Goal: Communication & Community: Answer question/provide support

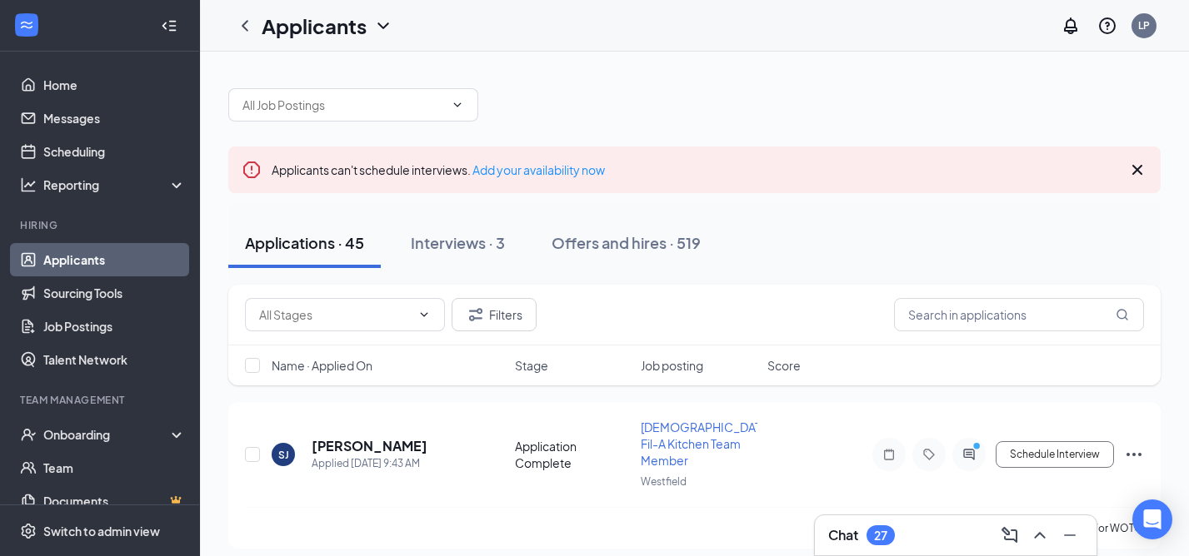
click at [845, 532] on h3 "Chat" at bounding box center [843, 535] width 30 height 18
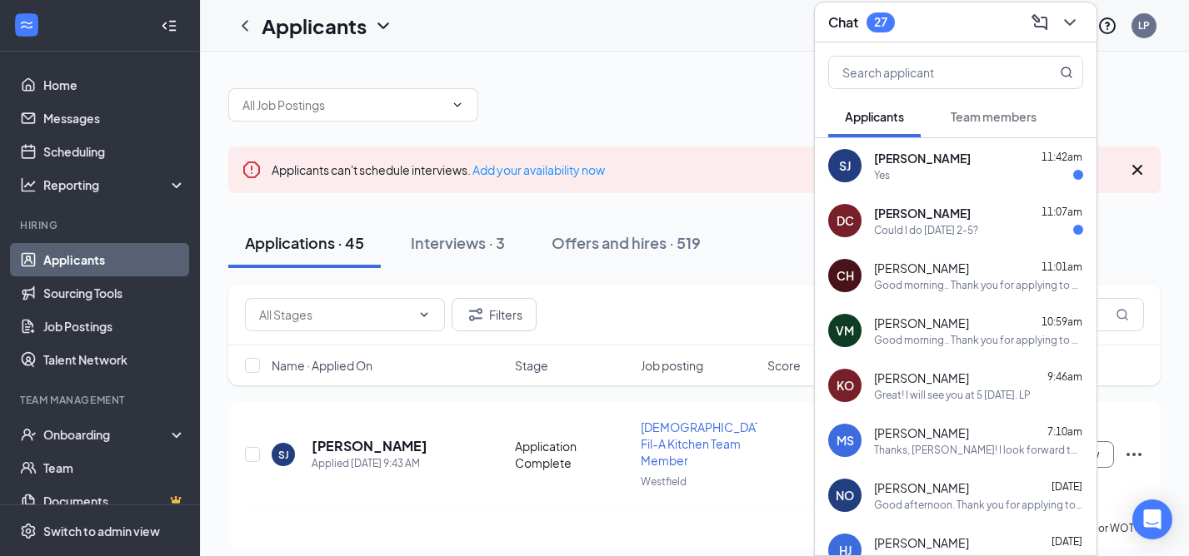
click at [888, 180] on div "Yes" at bounding box center [882, 175] width 16 height 14
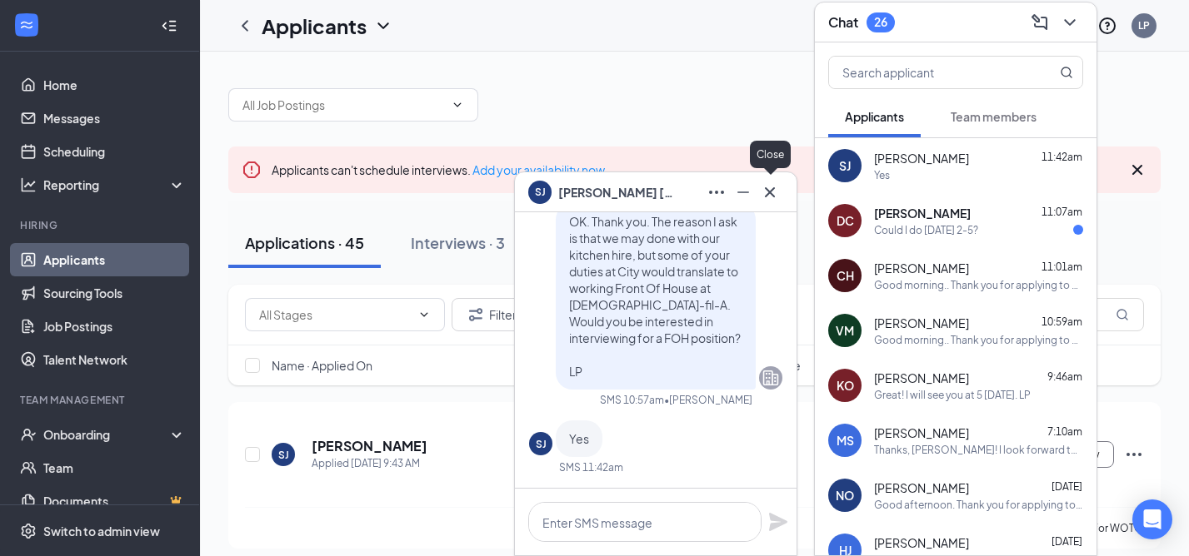
click at [770, 194] on icon "Cross" at bounding box center [770, 192] width 10 height 10
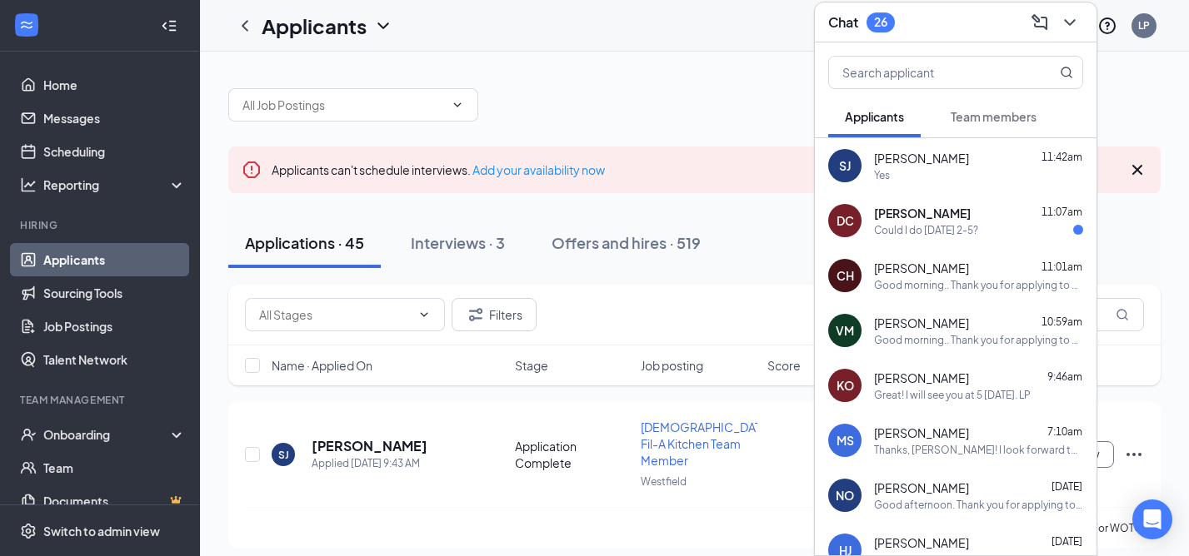
click at [920, 222] on div "[PERSON_NAME] 11:07am Could I do [DATE] 2-5?" at bounding box center [978, 221] width 209 height 32
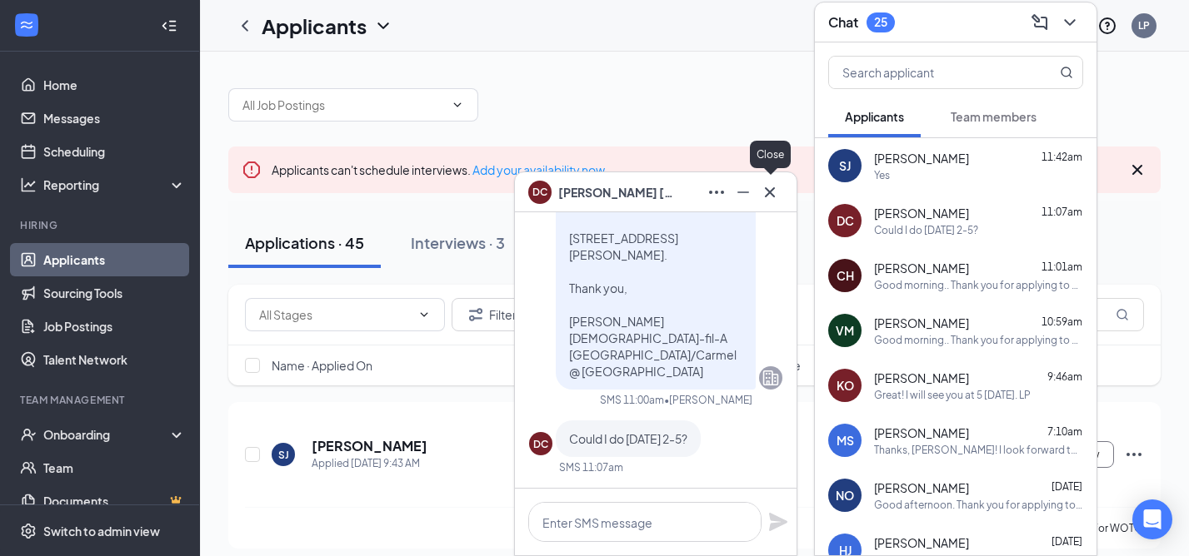
click at [770, 195] on icon "Cross" at bounding box center [770, 192] width 20 height 20
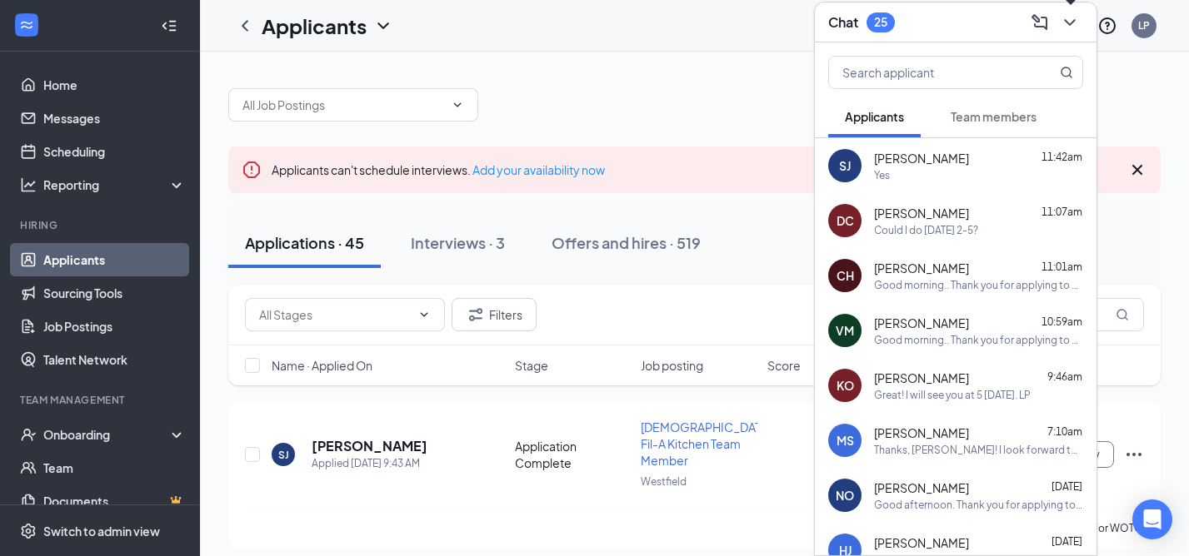
click at [1066, 22] on icon "ChevronDown" at bounding box center [1069, 22] width 11 height 7
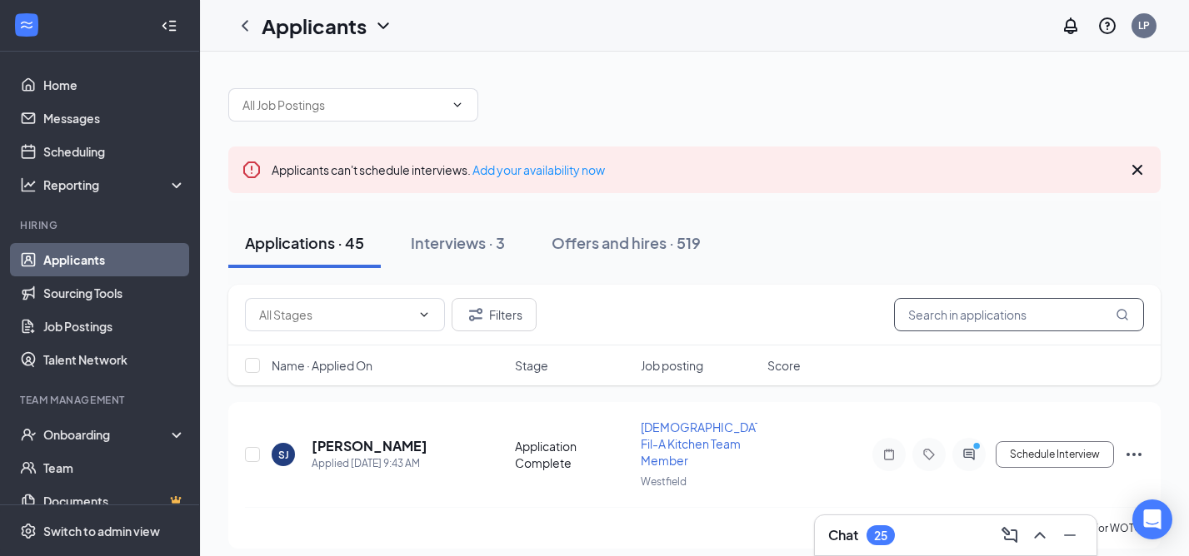
click at [933, 326] on input "text" at bounding box center [1019, 314] width 250 height 33
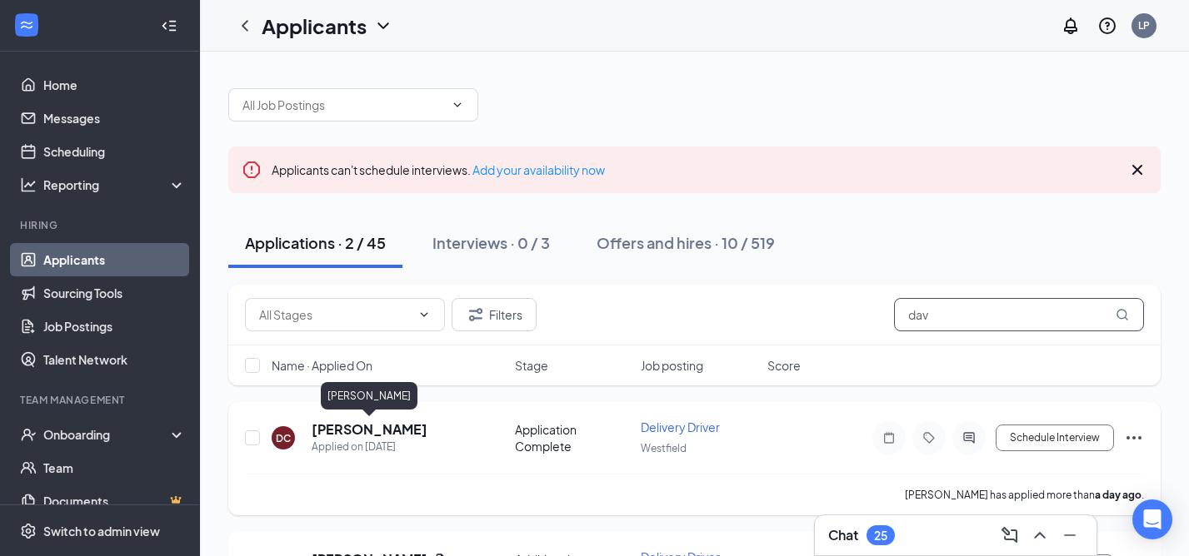
type input "dav"
click at [395, 427] on h5 "[PERSON_NAME]" at bounding box center [370, 430] width 116 height 18
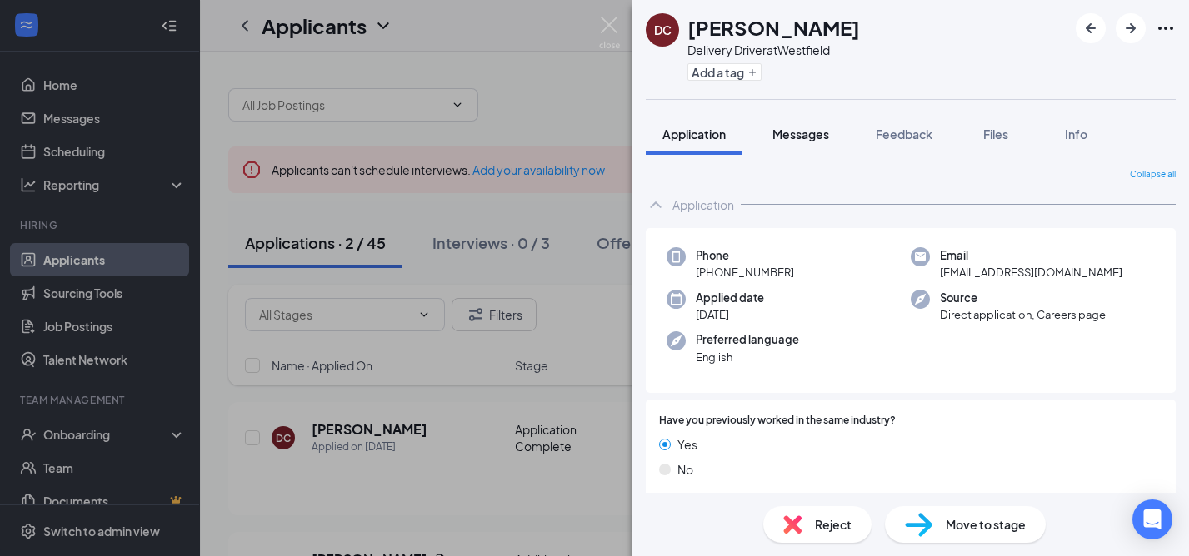
click at [806, 138] on span "Messages" at bounding box center [800, 134] width 57 height 15
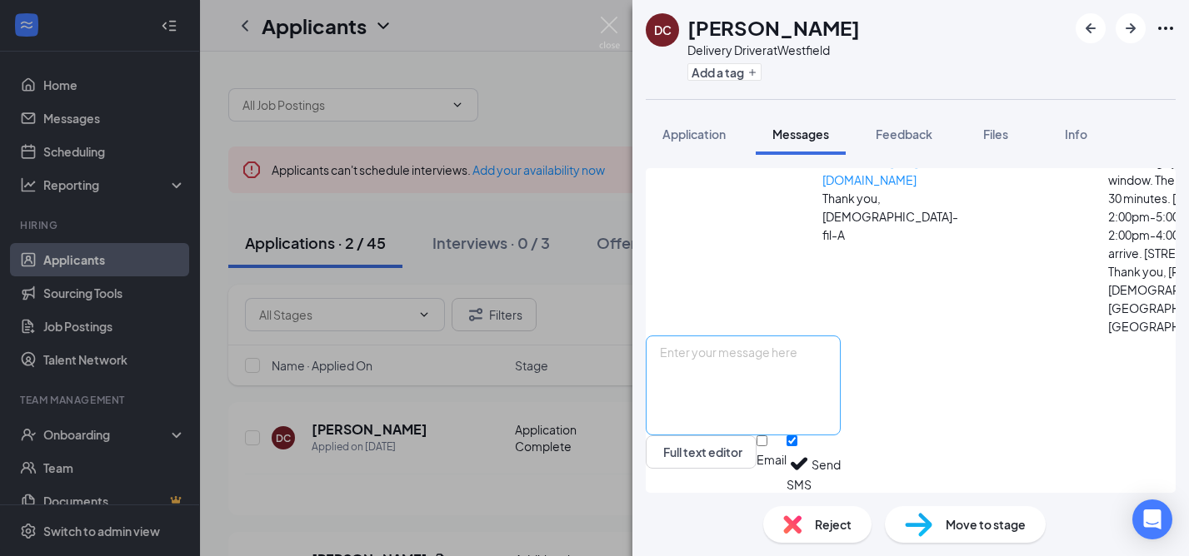
scroll to position [602, 0]
click at [804, 382] on textarea at bounding box center [743, 386] width 195 height 100
type textarea "Yes. Let's do 3:00 at the store. Ask for me when you arrive. See you [DATE]. LP"
click at [840, 465] on button "Send" at bounding box center [825, 464] width 29 height 57
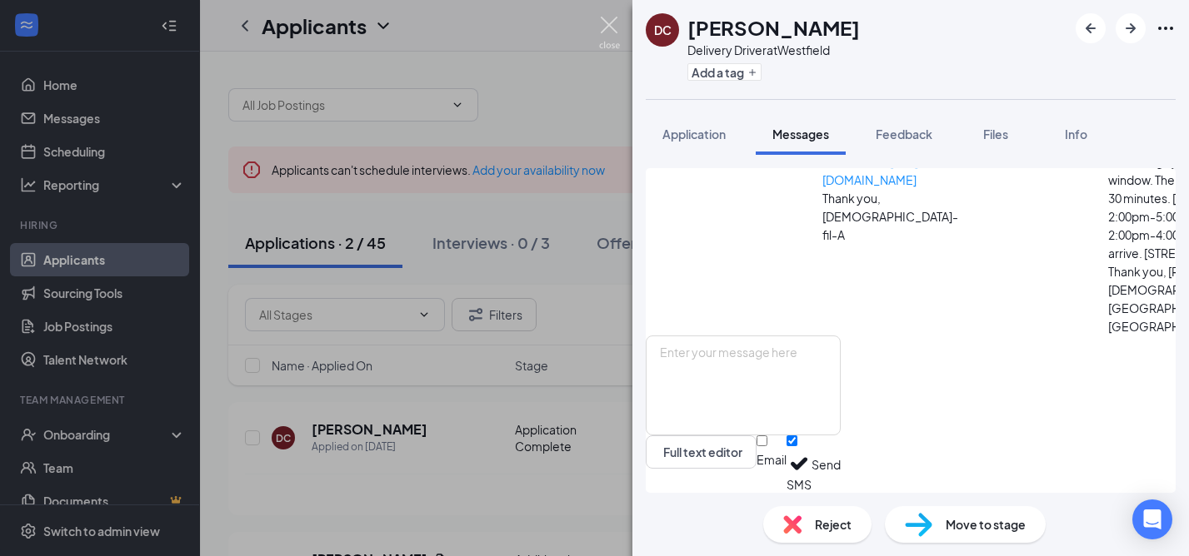
click at [608, 27] on img at bounding box center [609, 33] width 21 height 32
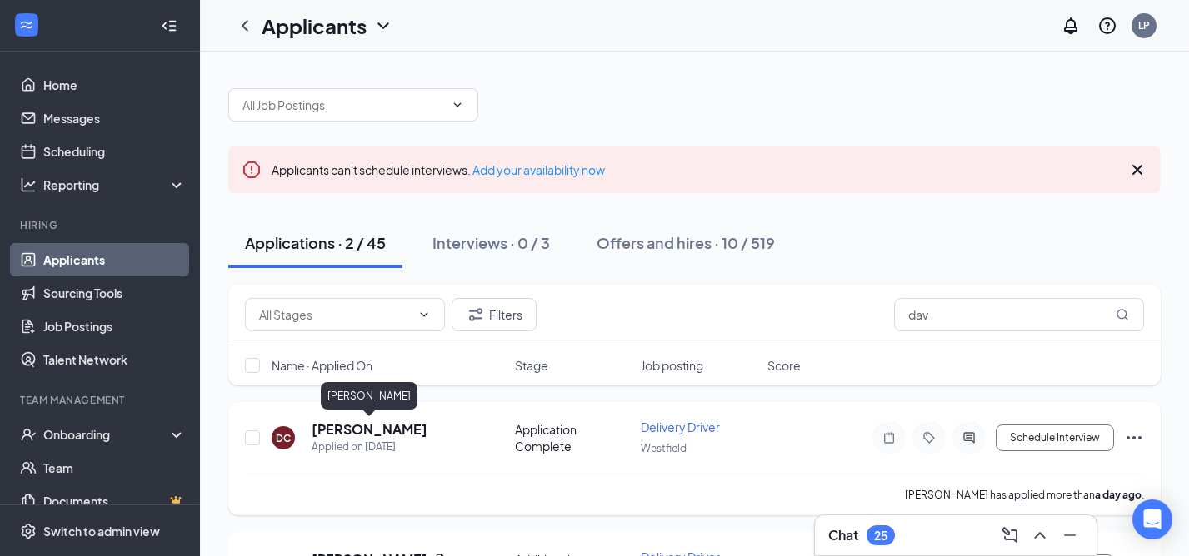
click at [406, 423] on h5 "[PERSON_NAME]" at bounding box center [370, 430] width 116 height 18
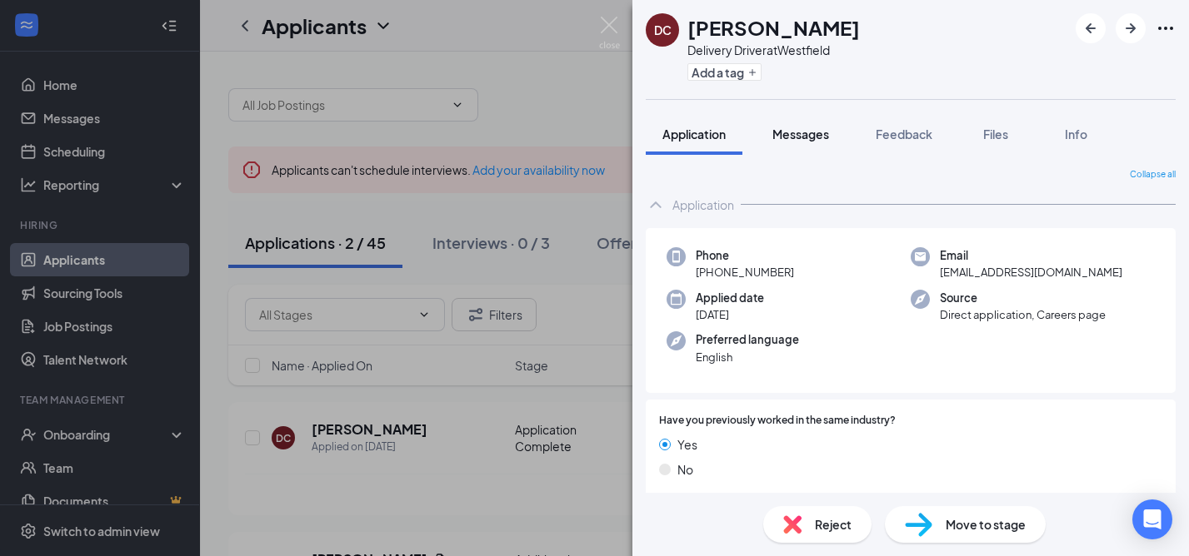
click at [806, 135] on span "Messages" at bounding box center [800, 134] width 57 height 15
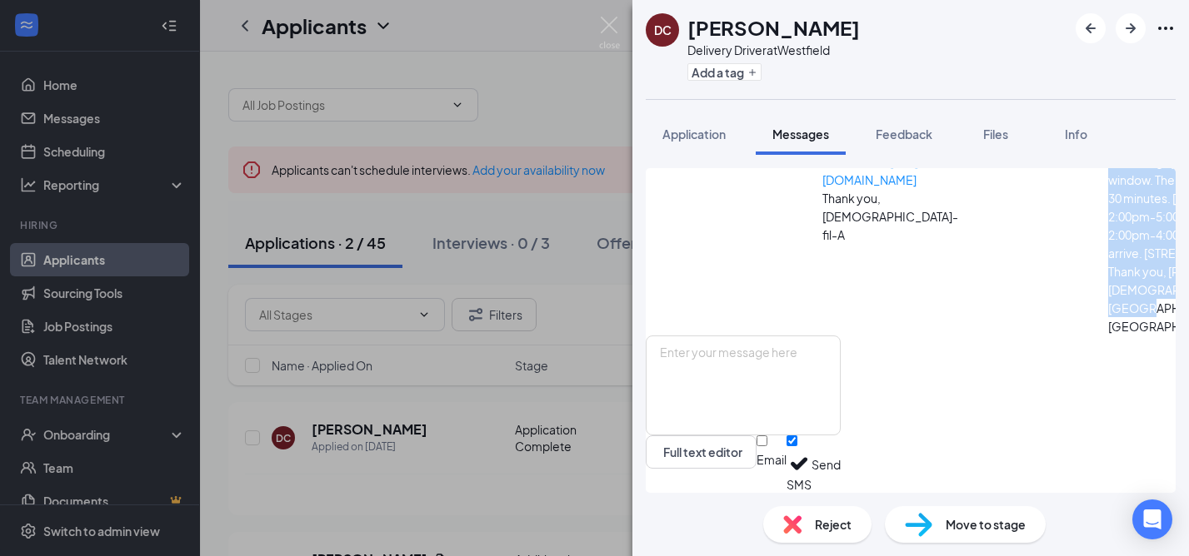
scroll to position [222, 0]
drag, startPoint x: 1042, startPoint y: 288, endPoint x: 771, endPoint y: 197, distance: 285.8
copy span "Good morning. Thank you for applying to work at [DEMOGRAPHIC_DATA][GEOGRAPHIC_D…"
click at [606, 19] on img at bounding box center [609, 33] width 21 height 32
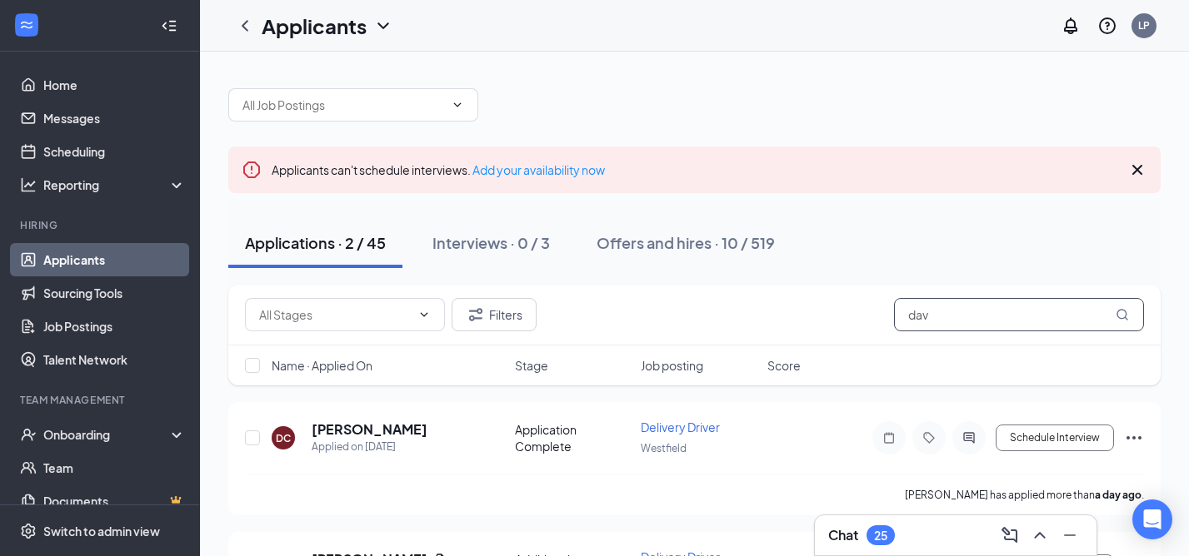
drag, startPoint x: 939, startPoint y: 320, endPoint x: 874, endPoint y: 308, distance: 66.0
click at [874, 308] on div "Filters dav" at bounding box center [694, 314] width 899 height 33
type input "s"
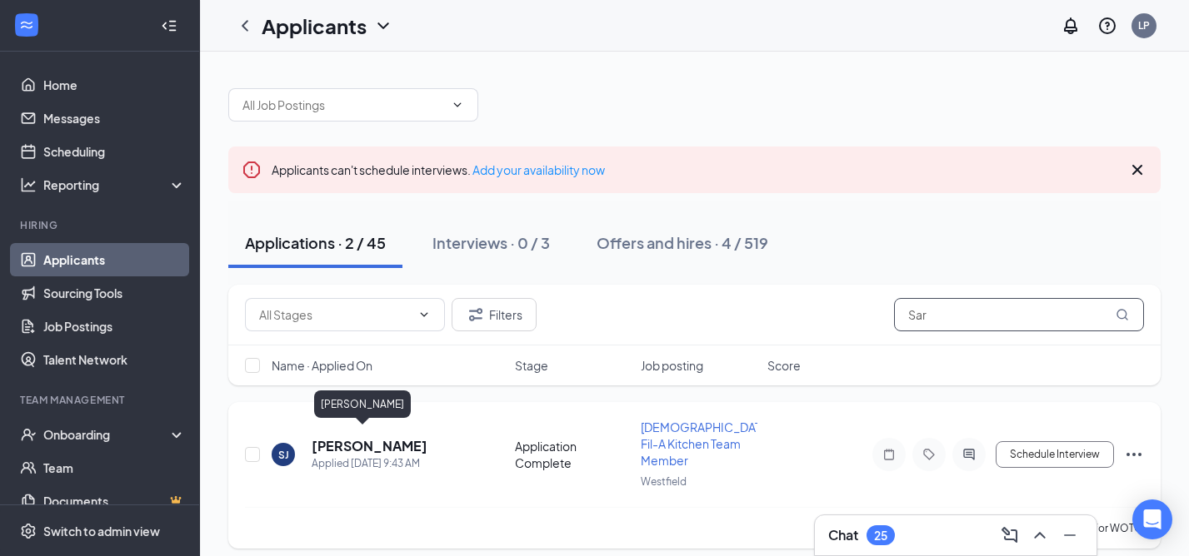
type input "Sar"
click at [350, 438] on h5 "[PERSON_NAME]" at bounding box center [370, 446] width 116 height 18
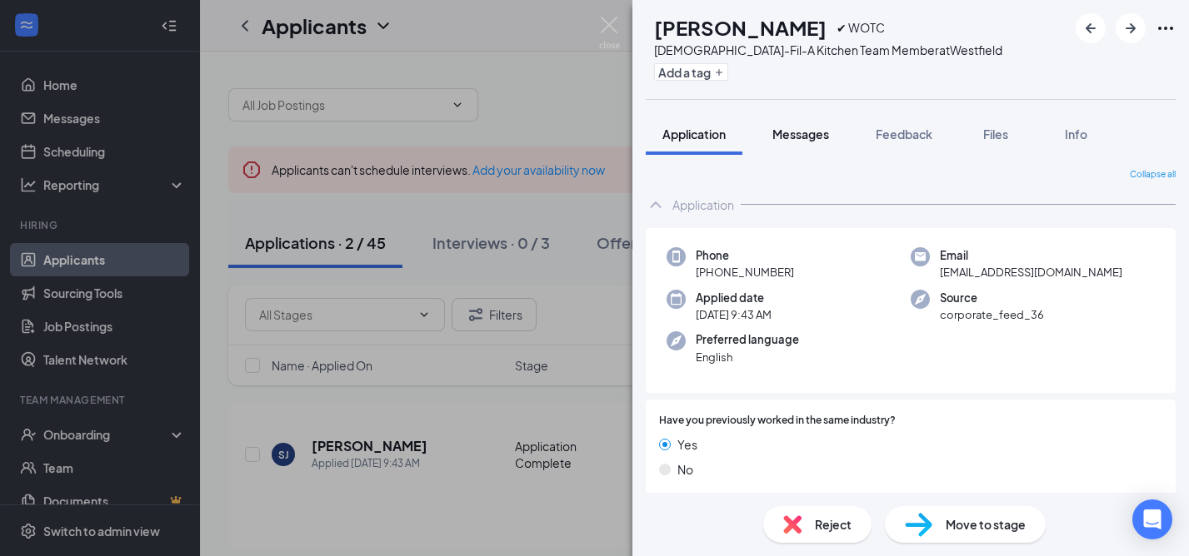
click at [806, 132] on span "Messages" at bounding box center [800, 134] width 57 height 15
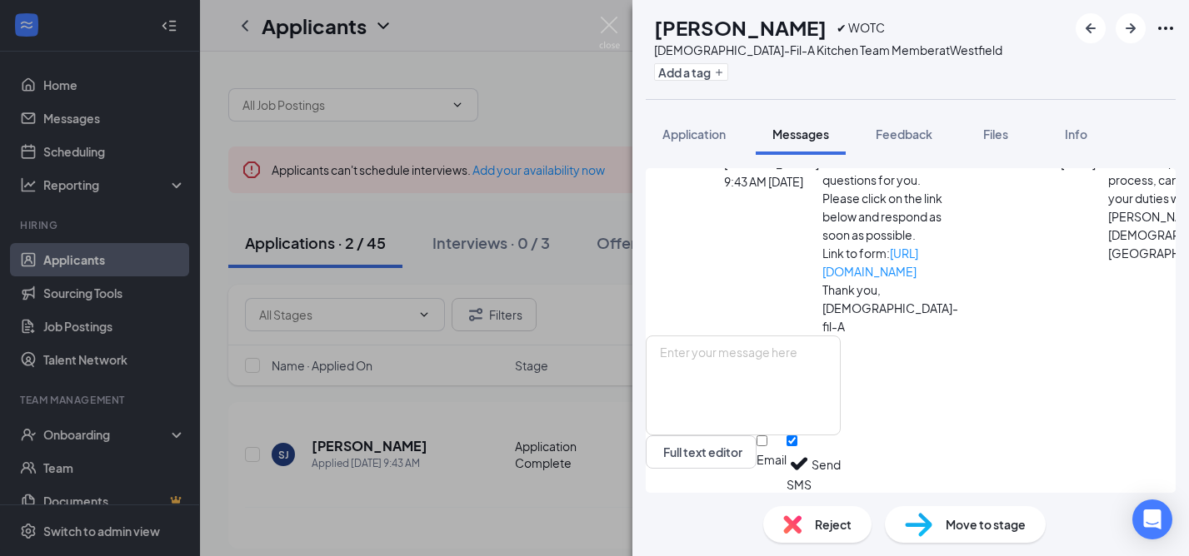
scroll to position [874, 0]
click at [717, 365] on textarea at bounding box center [743, 386] width 195 height 100
paste textarea "Good morning. Thank you for applying to work at [DEMOGRAPHIC_DATA][GEOGRAPHIC_D…"
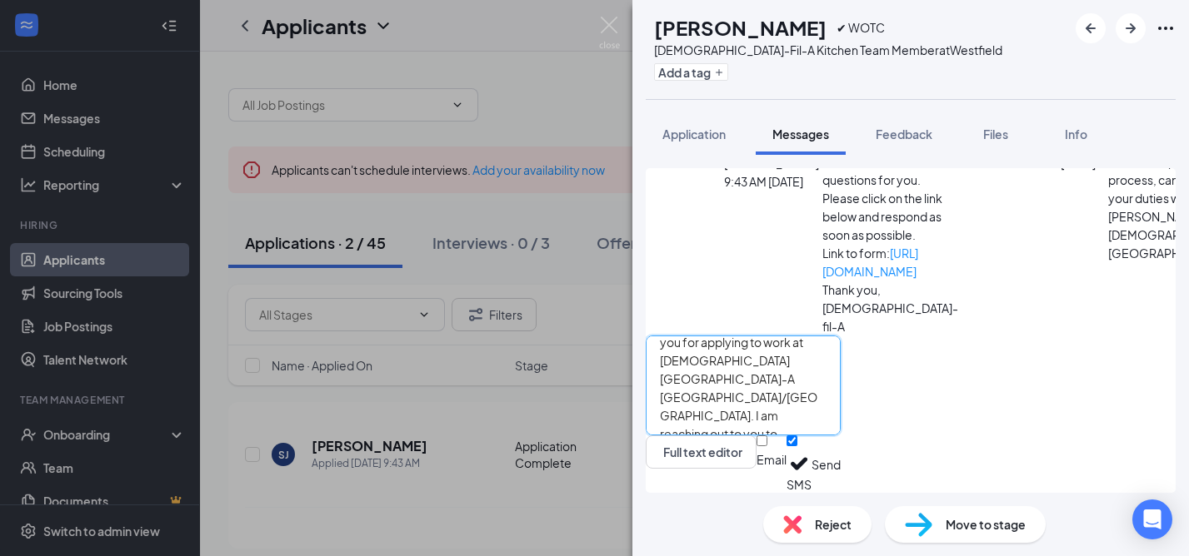
scroll to position [0, 0]
drag, startPoint x: 1056, startPoint y: 373, endPoint x: 725, endPoint y: 361, distance: 331.8
click at [725, 361] on textarea "Great!Good morning. Thank you for applying to work at [DEMOGRAPHIC_DATA][GEOGRA…" at bounding box center [743, 386] width 195 height 100
drag, startPoint x: 856, startPoint y: 376, endPoint x: 683, endPoint y: 380, distance: 173.3
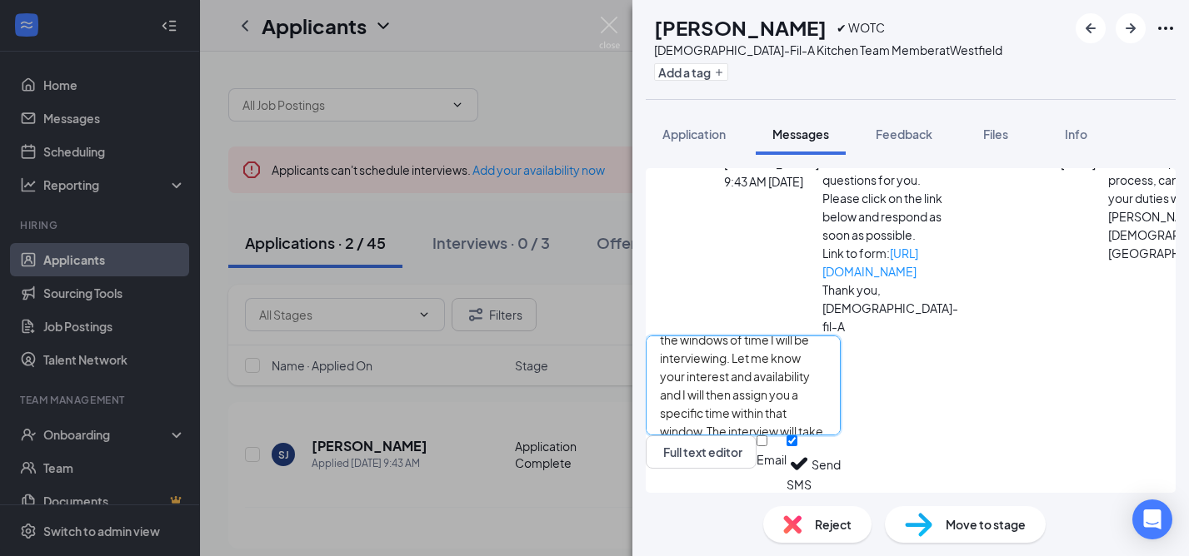
click at [683, 380] on textarea "Great! I will be conducting interviews [DATE][DATE] and [DATE] at our store. Be…" at bounding box center [743, 386] width 195 height 100
type textarea "Great! I will be conducting interviews [DATE][DATE] and [DATE] at our store. Be…"
click at [840, 466] on button "Send" at bounding box center [825, 464] width 29 height 57
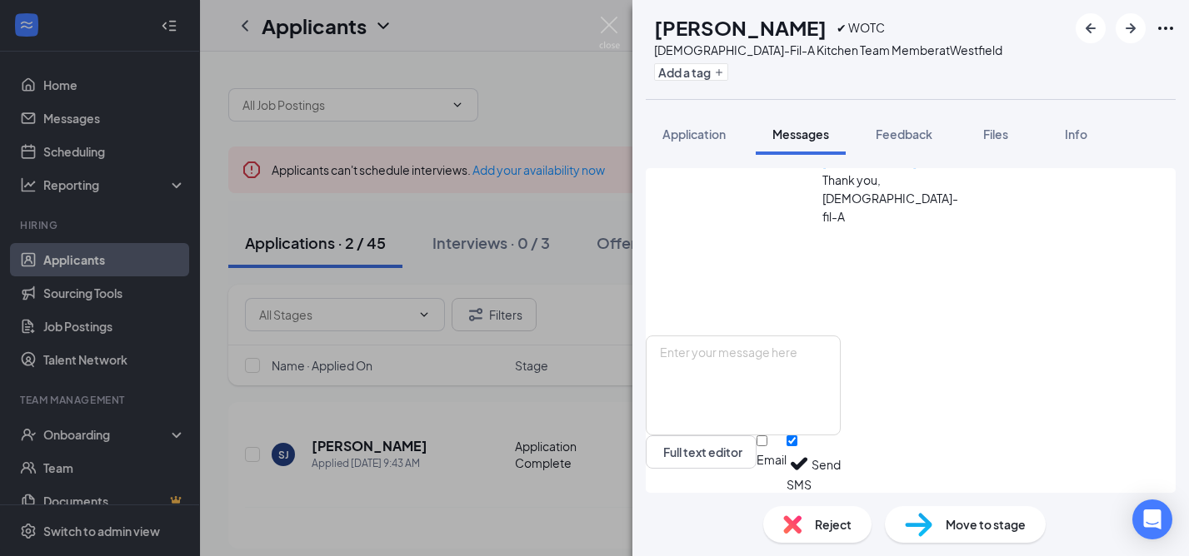
scroll to position [1294, 0]
click at [606, 22] on img at bounding box center [609, 33] width 21 height 32
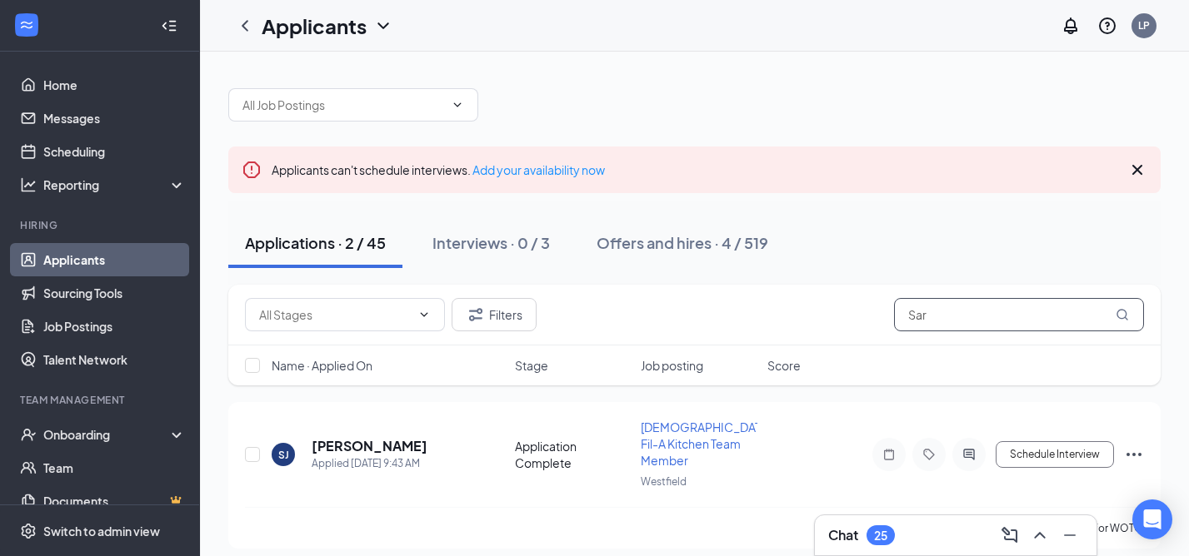
drag, startPoint x: 936, startPoint y: 314, endPoint x: 880, endPoint y: 314, distance: 56.6
click at [880, 314] on div "Filters Sar" at bounding box center [694, 314] width 899 height 33
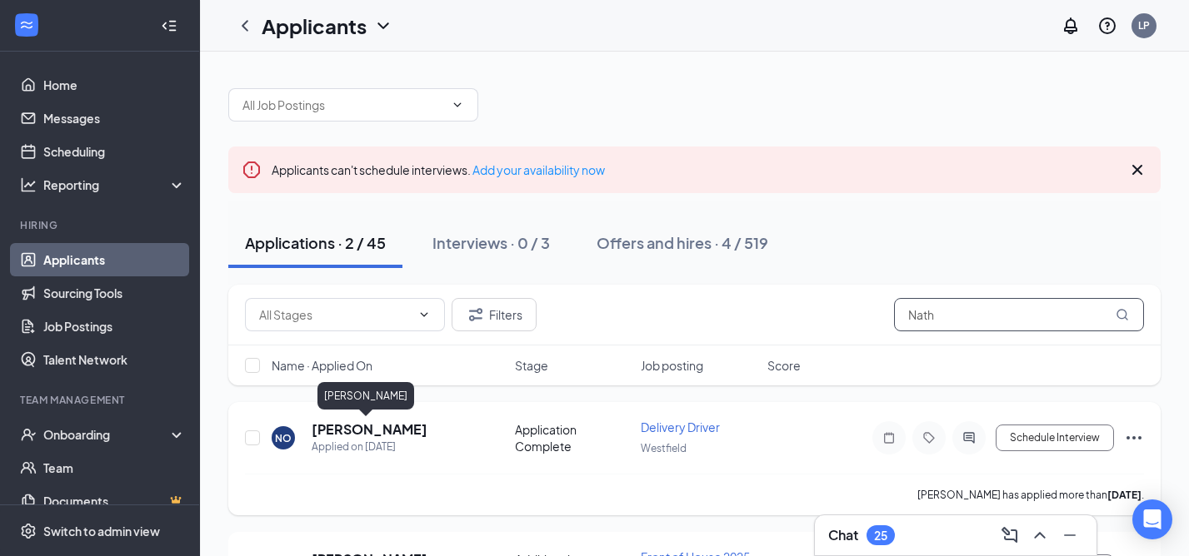
type input "Nath"
click at [368, 431] on h5 "[PERSON_NAME]" at bounding box center [370, 430] width 116 height 18
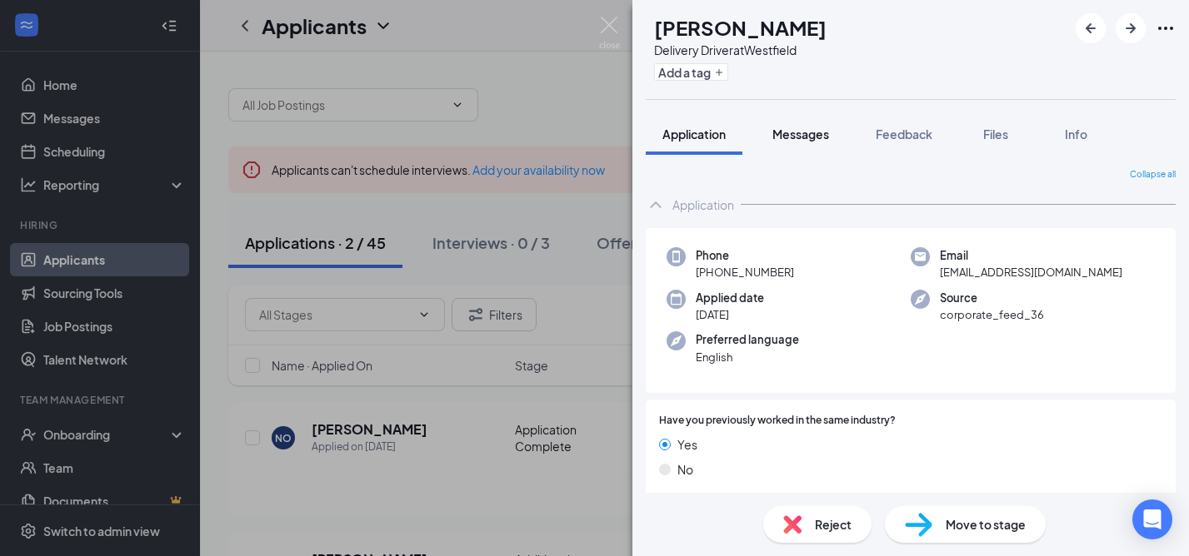
click at [811, 137] on span "Messages" at bounding box center [800, 134] width 57 height 15
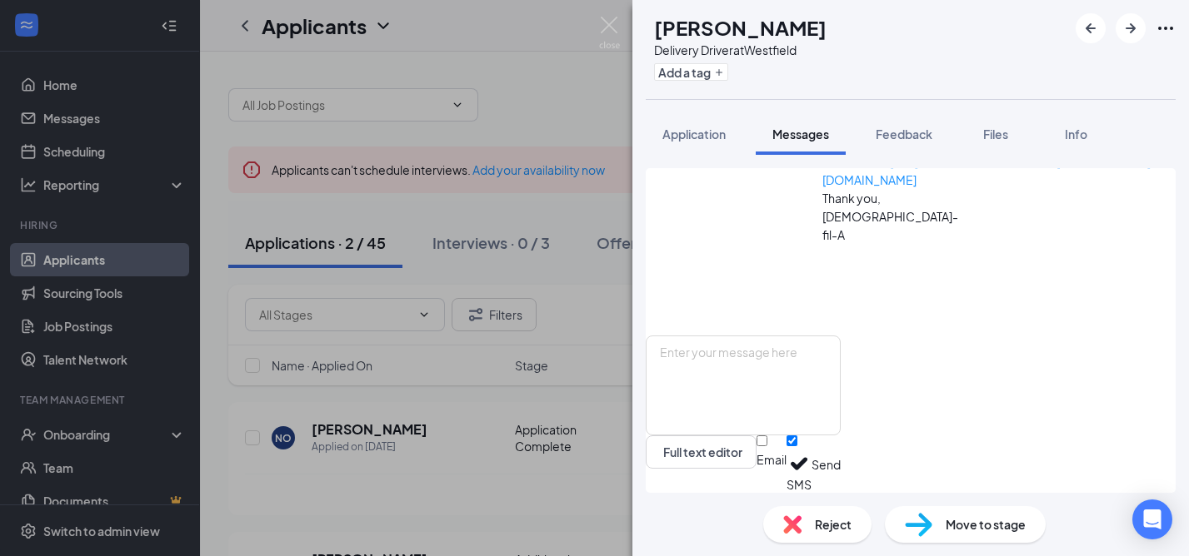
scroll to position [935, 0]
click at [610, 29] on img at bounding box center [609, 33] width 21 height 32
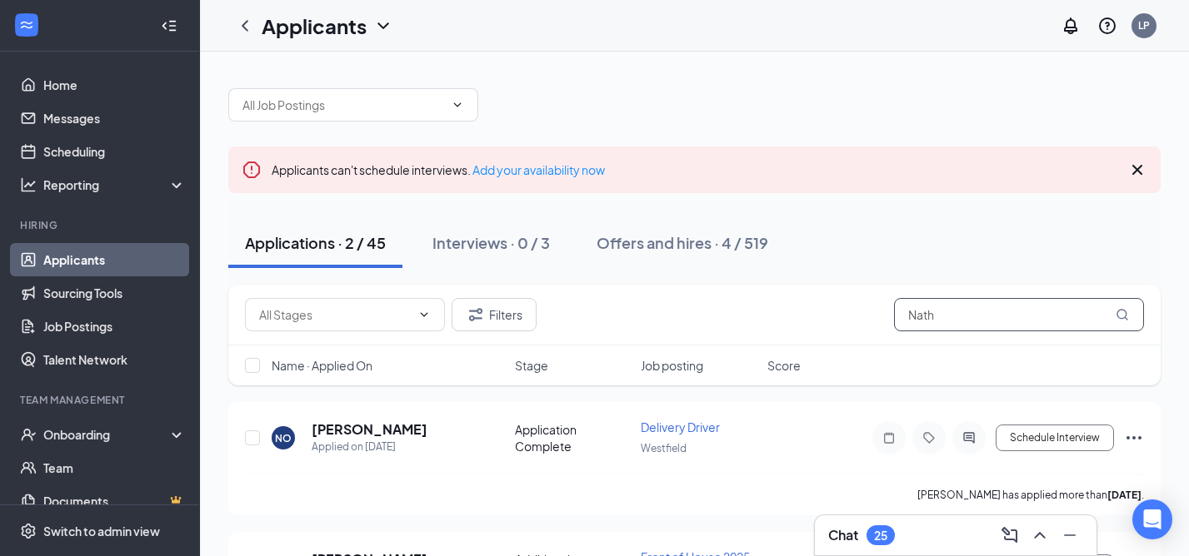
drag, startPoint x: 946, startPoint y: 319, endPoint x: 867, endPoint y: 319, distance: 79.1
click at [867, 319] on div "Filters Nath" at bounding box center [694, 314] width 899 height 33
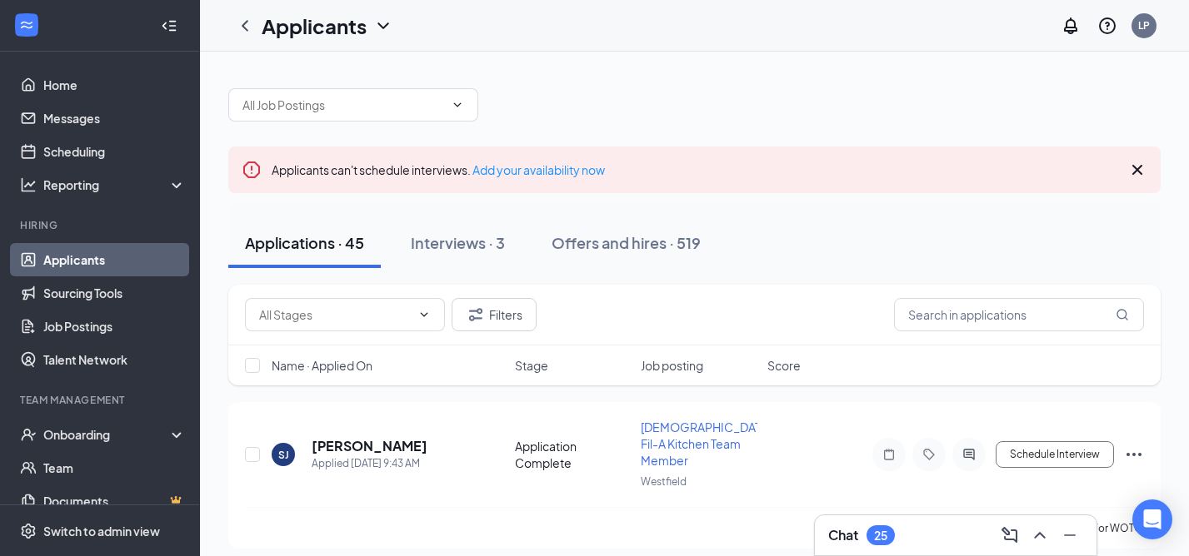
click at [849, 538] on h3 "Chat" at bounding box center [843, 535] width 30 height 18
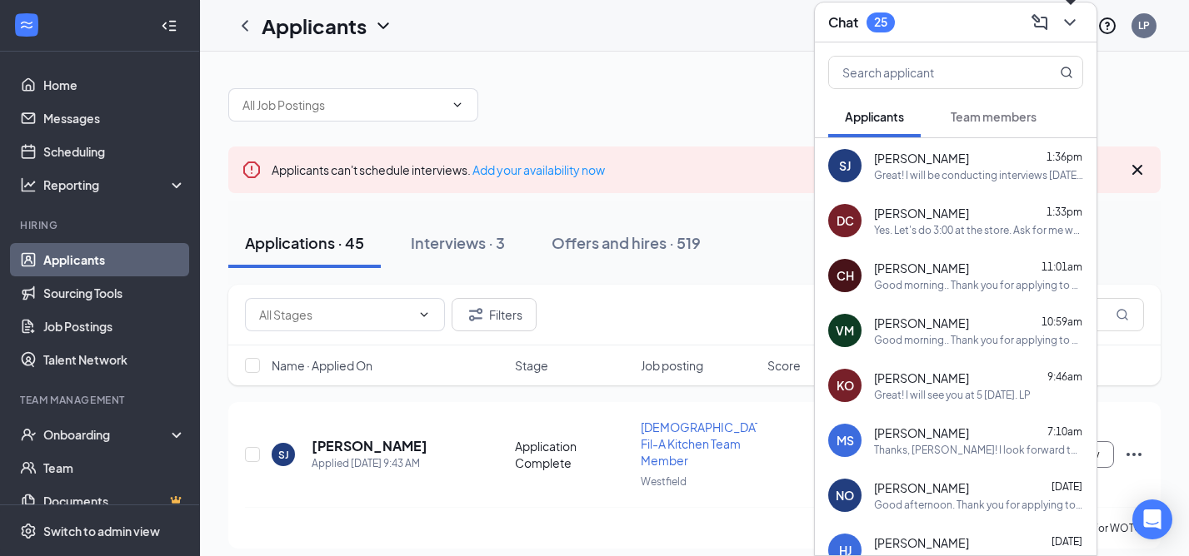
click at [1071, 23] on icon "ChevronDown" at bounding box center [1070, 22] width 20 height 20
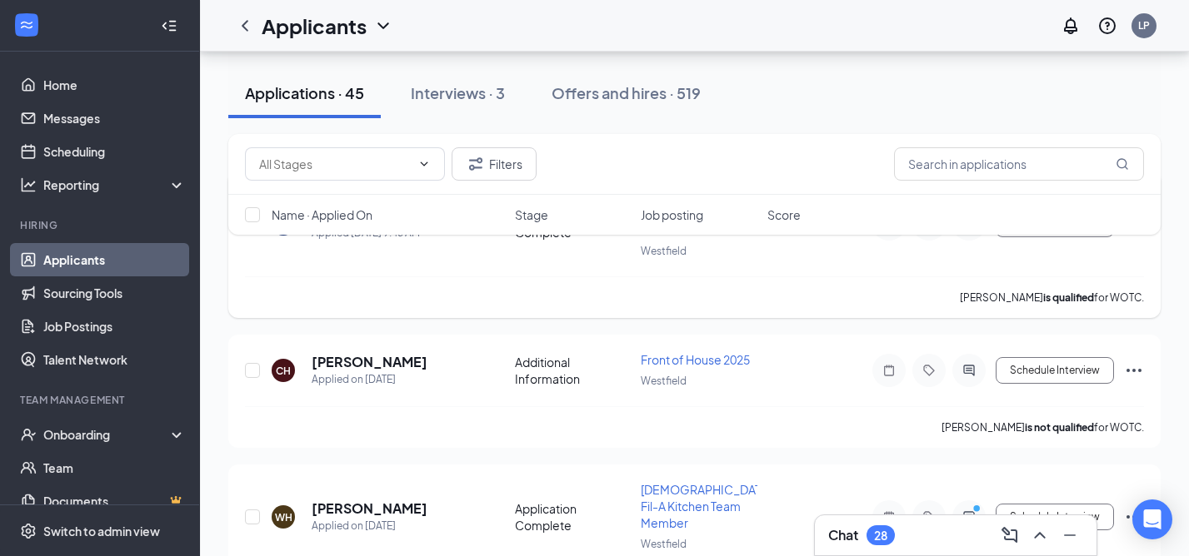
scroll to position [246, 0]
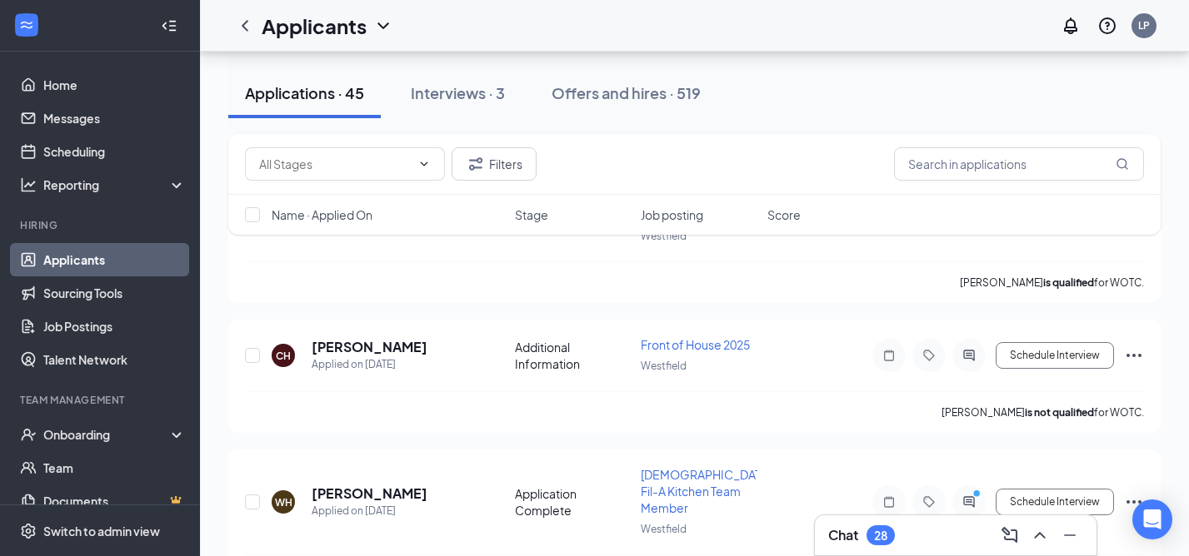
click at [846, 532] on h3 "Chat" at bounding box center [843, 535] width 30 height 18
